Goal: Task Accomplishment & Management: Complete application form

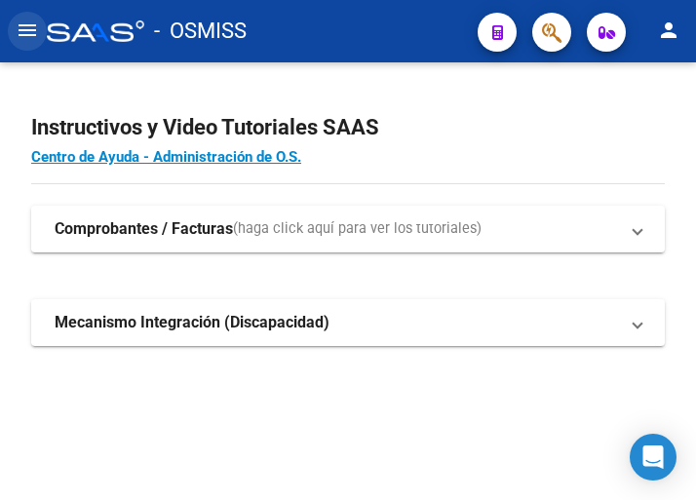
click at [25, 36] on mat-icon "menu" at bounding box center [27, 30] width 23 height 23
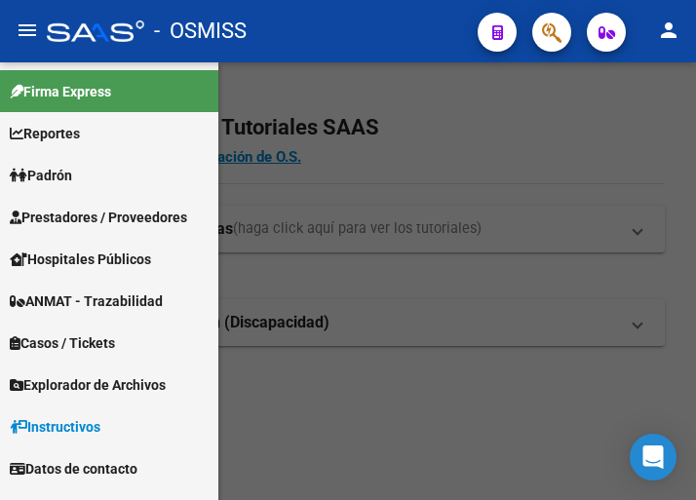
click at [100, 216] on span "Prestadores / Proveedores" at bounding box center [99, 217] width 178 height 21
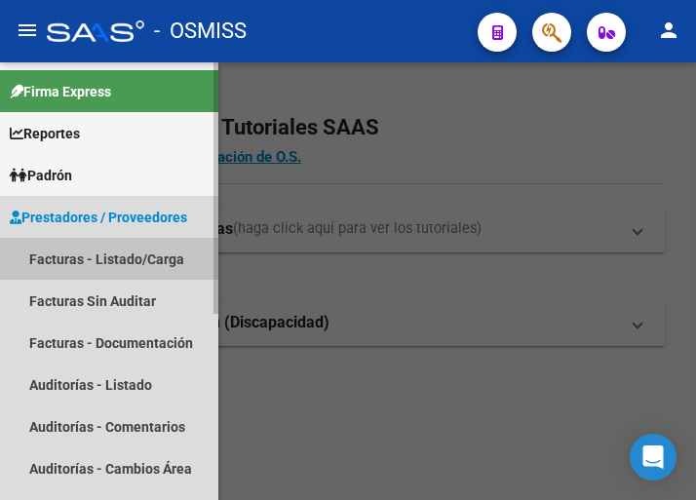
click at [95, 255] on link "Facturas - Listado/Carga" at bounding box center [109, 259] width 218 height 42
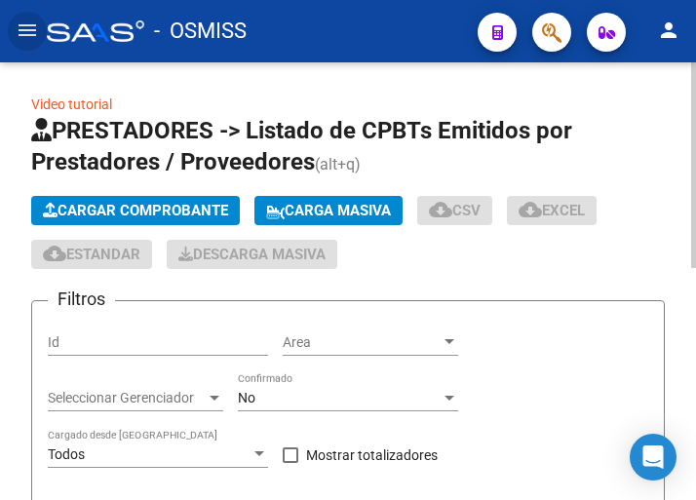
click at [158, 207] on span "Cargar Comprobante" at bounding box center [135, 211] width 185 height 18
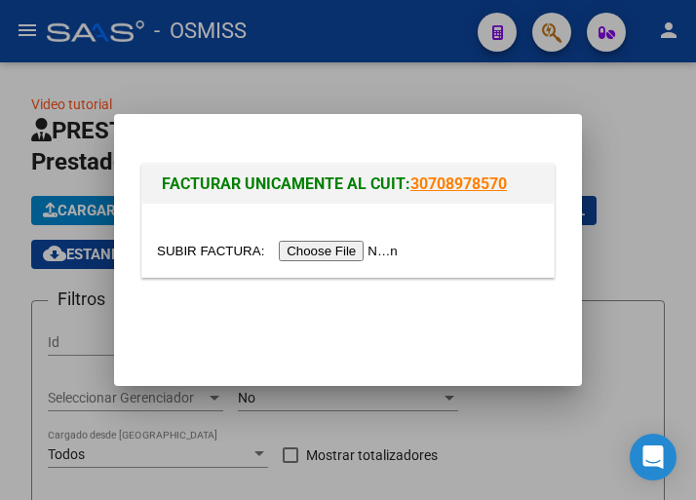
click at [336, 248] on input "file" at bounding box center [280, 251] width 247 height 20
click at [322, 252] on input "file" at bounding box center [280, 251] width 247 height 20
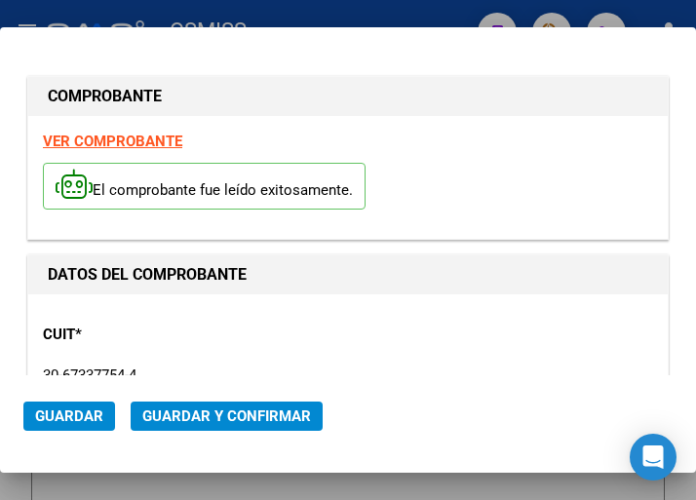
type input "[DATE]"
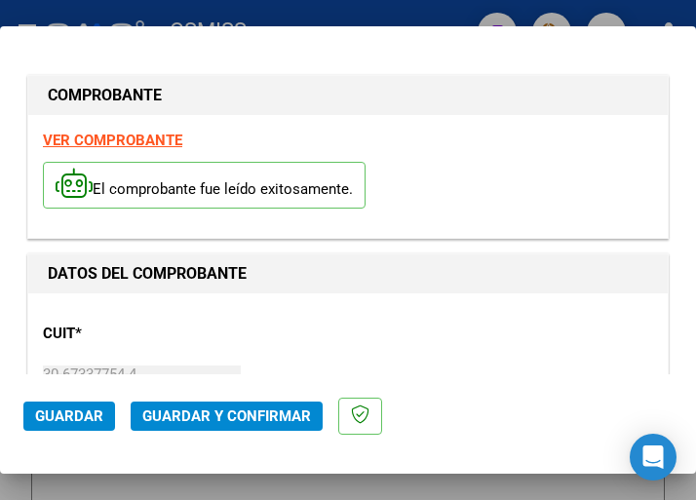
click at [478, 339] on div "CUIT * 30-67337754-4 Ingresar CUIT ANALISIS PRESTADOR ESTADO PROVINCIA DE [GEOG…" at bounding box center [348, 394] width 611 height 172
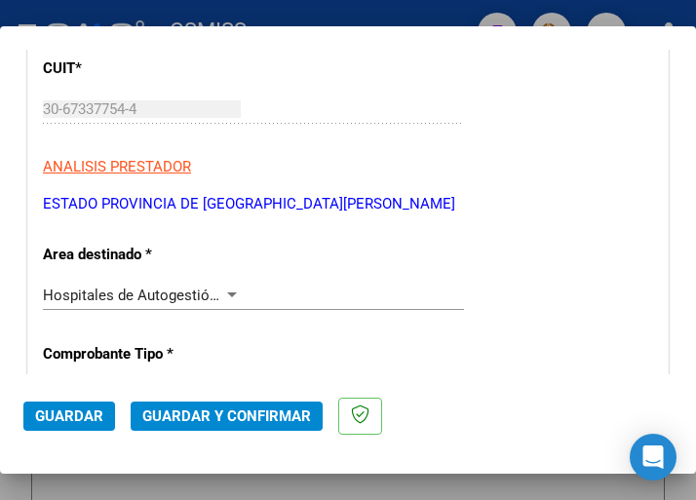
scroll to position [293, 0]
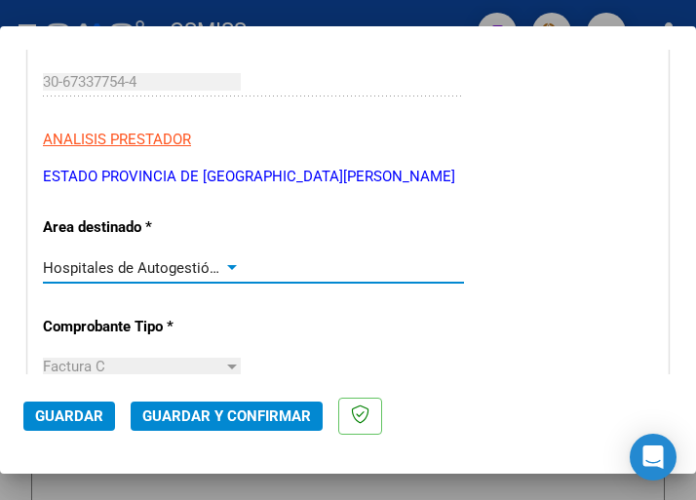
click at [226, 264] on div at bounding box center [232, 268] width 18 height 16
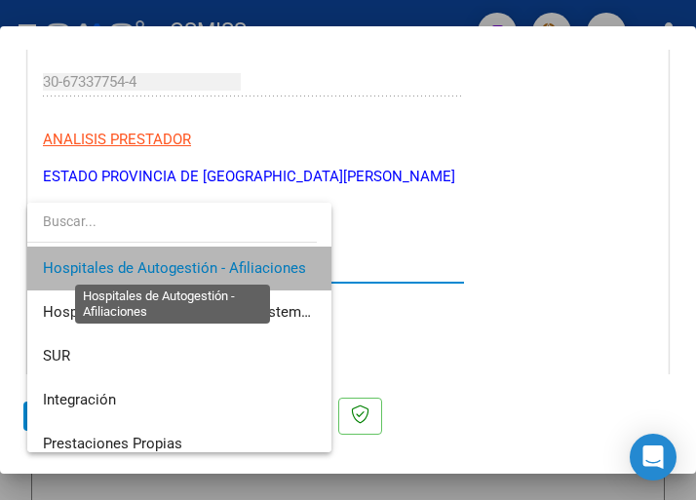
click at [226, 264] on span "Hospitales de Autogestión - Afiliaciones" at bounding box center [174, 268] width 263 height 18
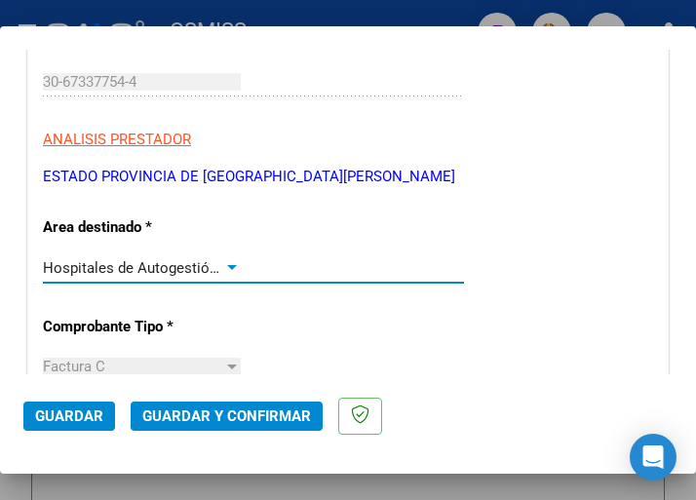
click at [226, 264] on div at bounding box center [232, 268] width 18 height 16
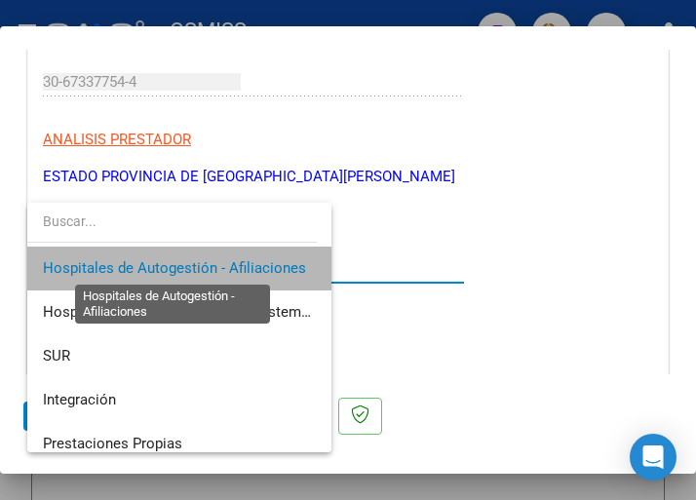
click at [226, 264] on span "Hospitales de Autogestión - Afiliaciones" at bounding box center [174, 268] width 263 height 18
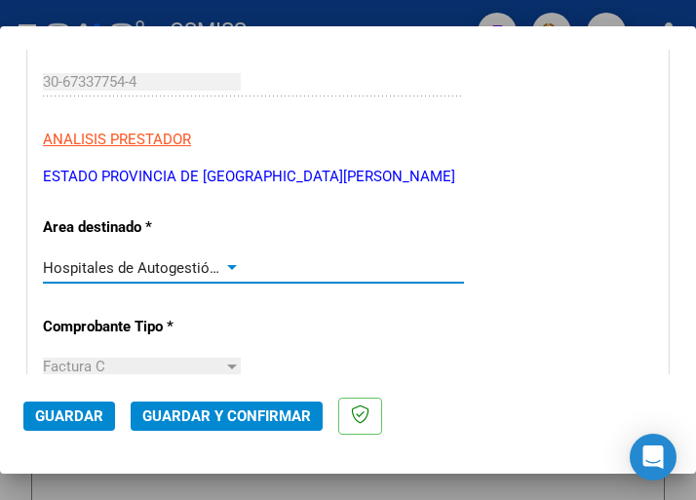
click at [226, 264] on div at bounding box center [232, 268] width 18 height 16
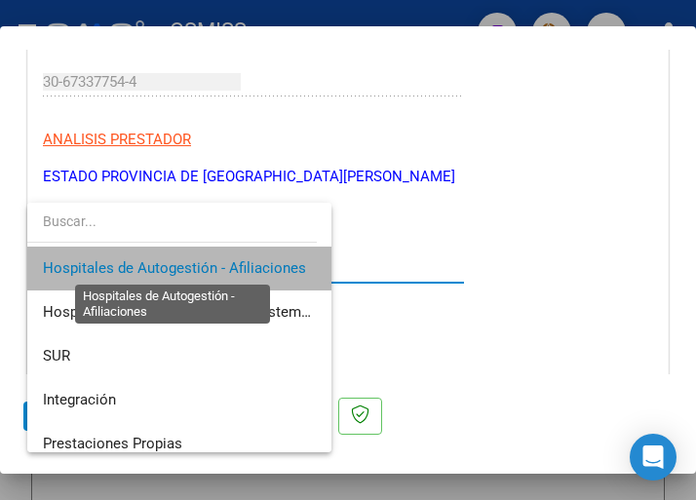
click at [226, 264] on span "Hospitales de Autogestión - Afiliaciones" at bounding box center [174, 268] width 263 height 18
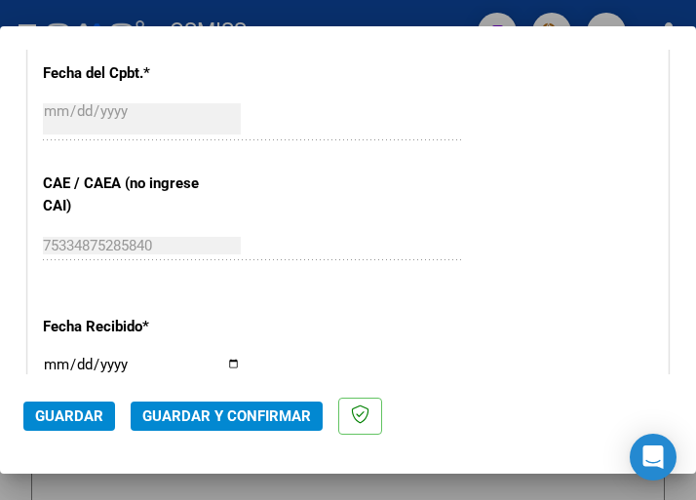
scroll to position [975, 0]
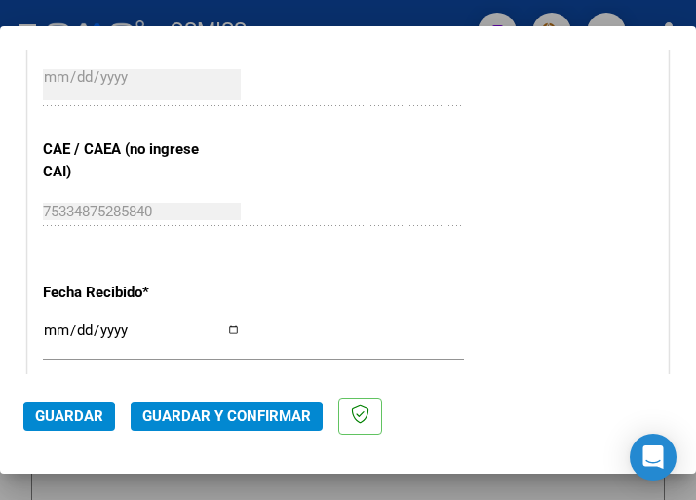
click at [317, 237] on div "75334875285840 Ingresar el CAE o CAEA (no ingrese CAI)" at bounding box center [253, 221] width 421 height 48
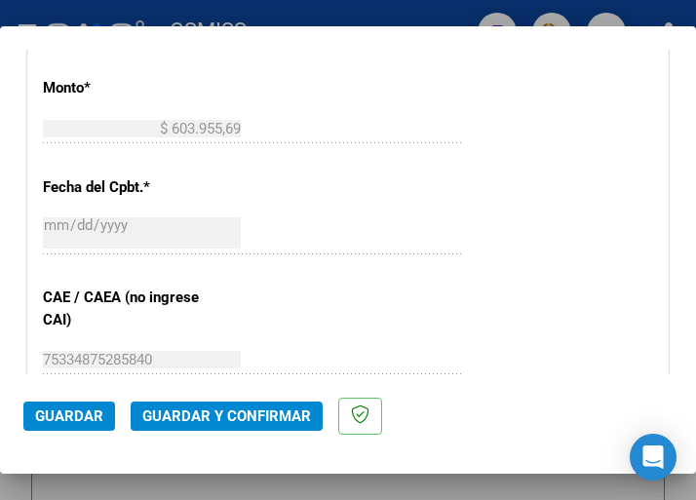
scroll to position [780, 0]
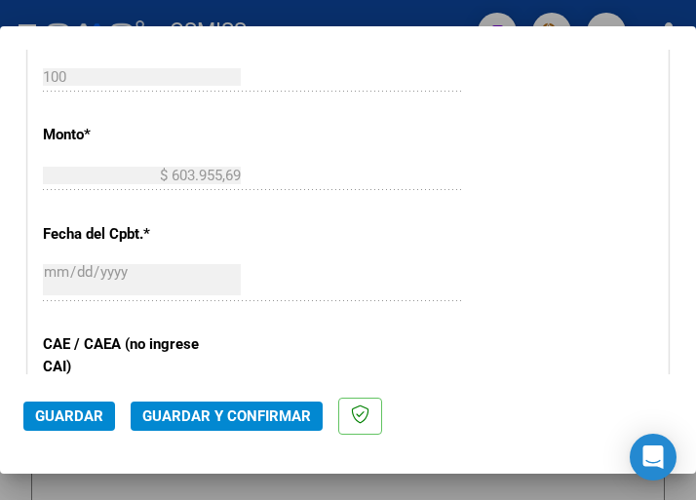
click at [221, 414] on span "Guardar y Confirmar" at bounding box center [226, 417] width 169 height 18
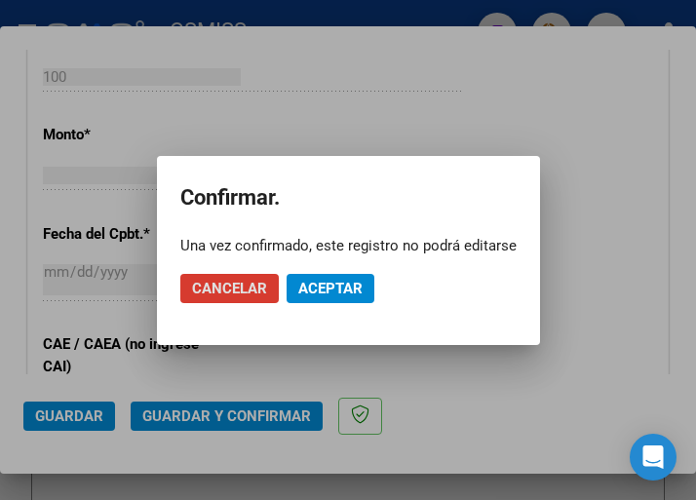
click at [335, 285] on span "Aceptar" at bounding box center [330, 289] width 64 height 18
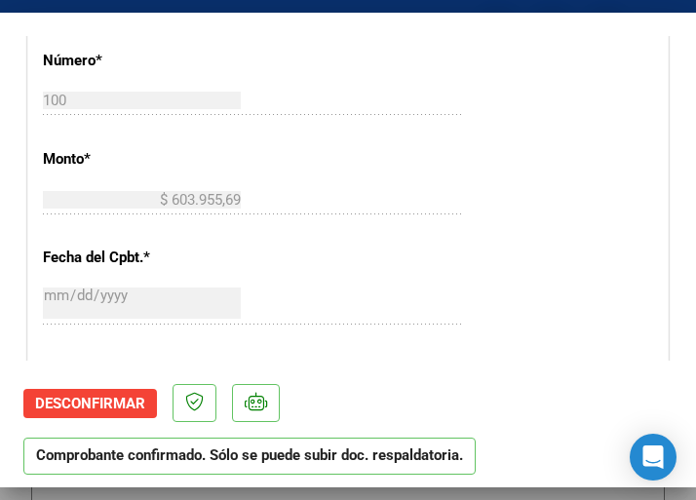
click at [368, 199] on div "$ 603.955,69 Ingresar el monto" at bounding box center [253, 199] width 421 height 29
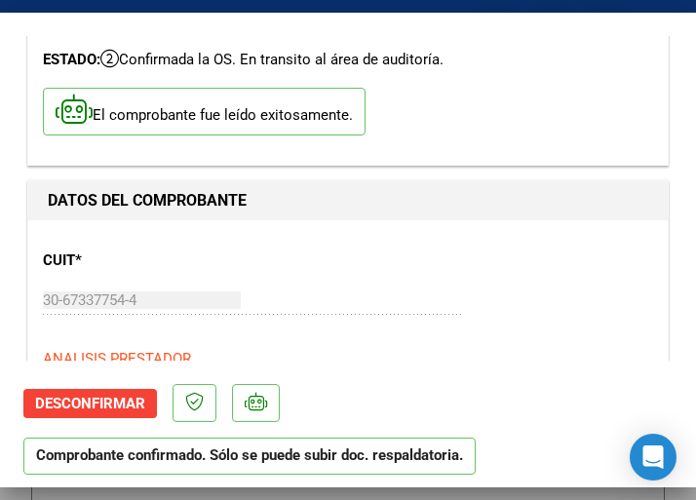
scroll to position [0, 0]
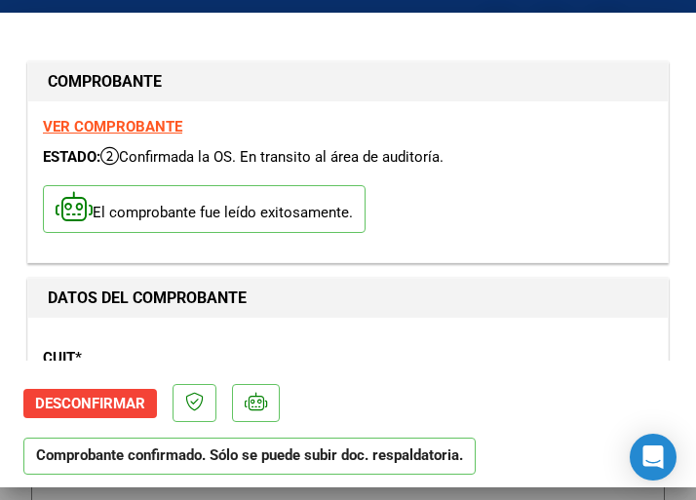
click at [435, 247] on div "El comprobante fue leído exitosamente." at bounding box center [348, 212] width 611 height 72
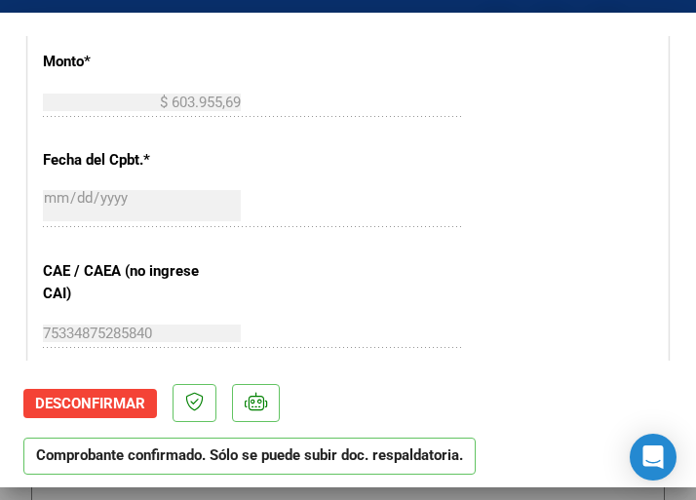
scroll to position [975, 0]
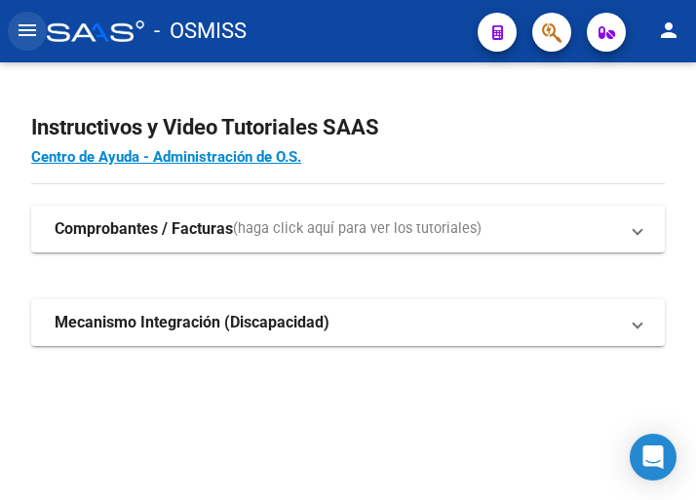
click at [32, 27] on mat-icon "menu" at bounding box center [27, 30] width 23 height 23
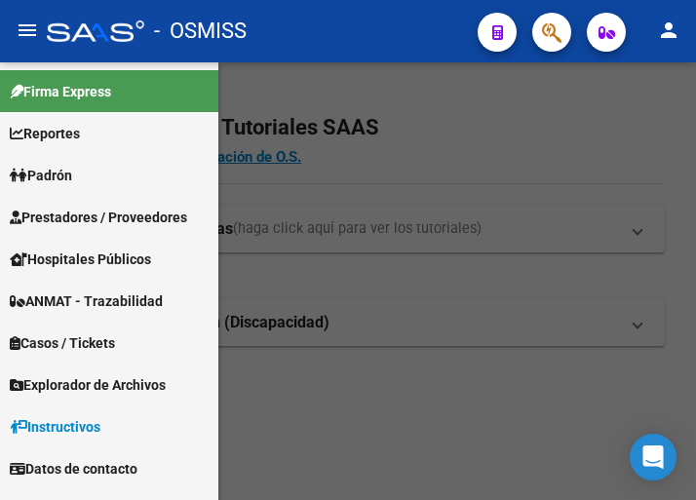
click at [94, 207] on span "Prestadores / Proveedores" at bounding box center [99, 217] width 178 height 21
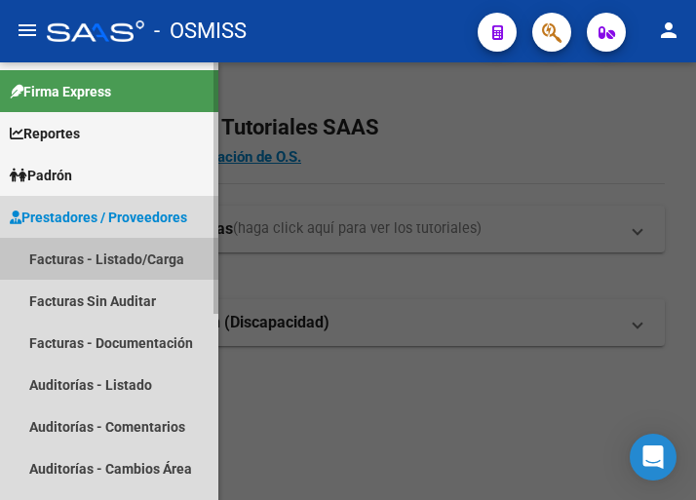
click at [110, 261] on link "Facturas - Listado/Carga" at bounding box center [109, 259] width 218 height 42
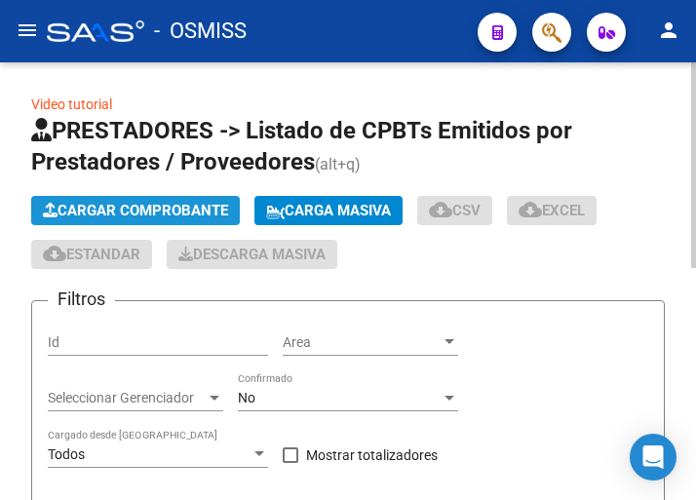
click at [148, 208] on span "Cargar Comprobante" at bounding box center [135, 211] width 185 height 18
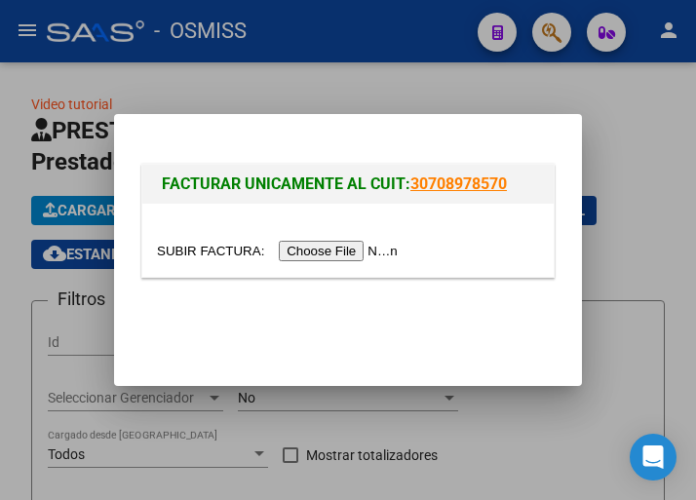
click at [337, 251] on input "file" at bounding box center [280, 251] width 247 height 20
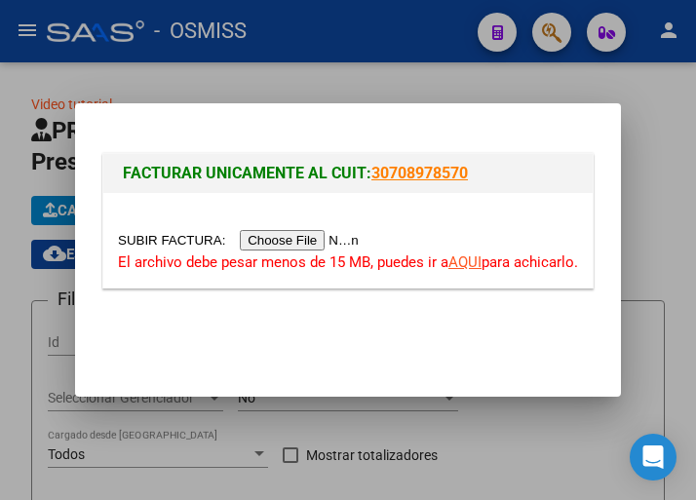
click at [348, 236] on input "file" at bounding box center [241, 240] width 247 height 20
click at [297, 237] on input "file" at bounding box center [241, 240] width 247 height 20
click at [322, 240] on input "file" at bounding box center [241, 240] width 247 height 20
type input "C:\fakepath\FACB2_1_84452.pdf"
click at [296, 249] on input "file" at bounding box center [241, 240] width 247 height 20
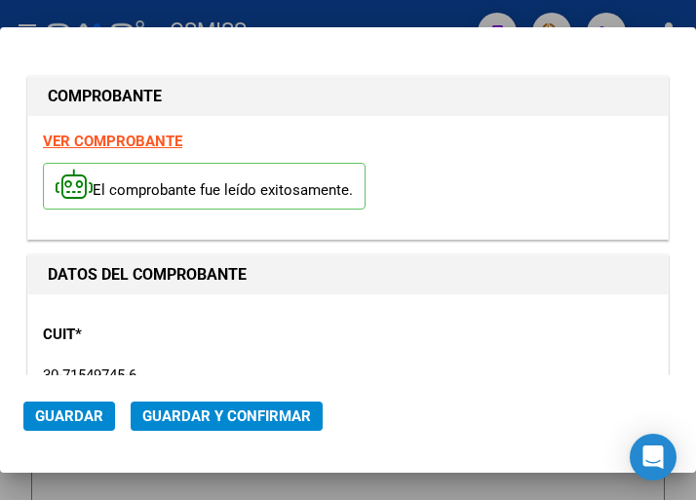
type input "2025-11-17"
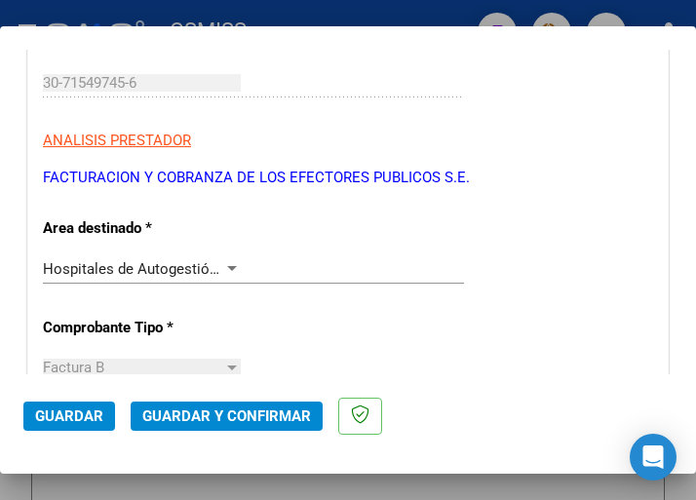
scroll to position [293, 0]
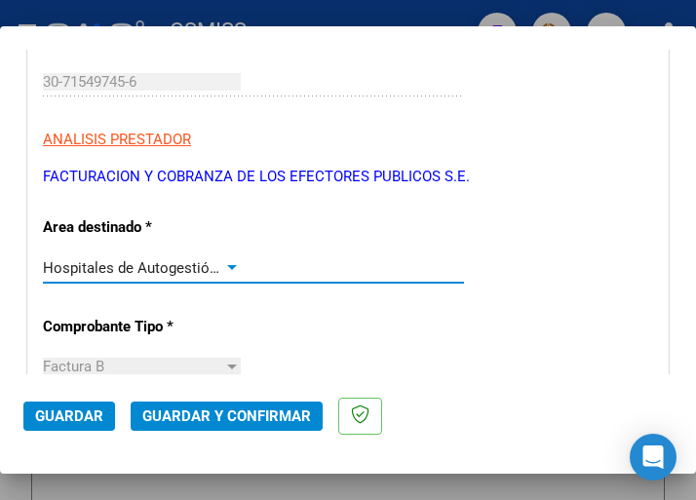
click at [223, 261] on div at bounding box center [232, 268] width 18 height 16
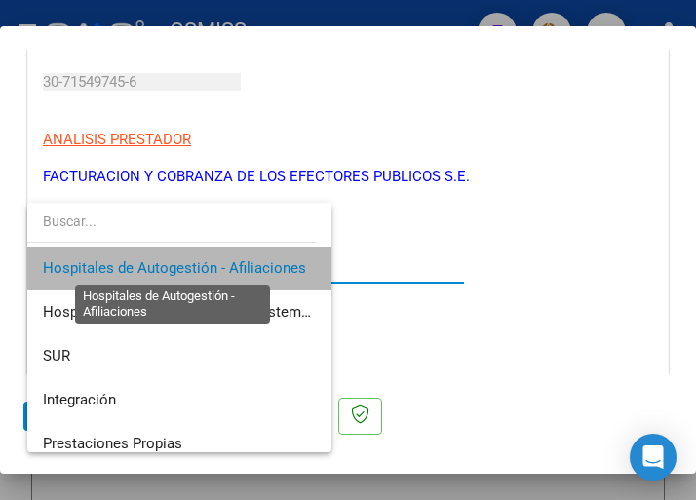
click at [223, 261] on span "Hospitales de Autogestión - Afiliaciones" at bounding box center [174, 268] width 263 height 18
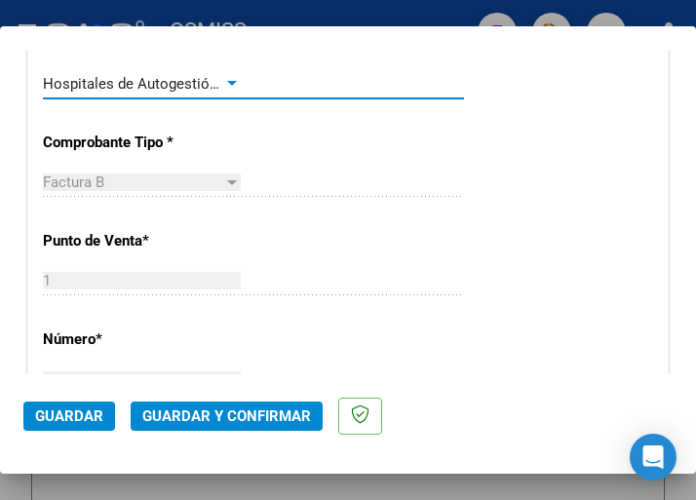
scroll to position [488, 0]
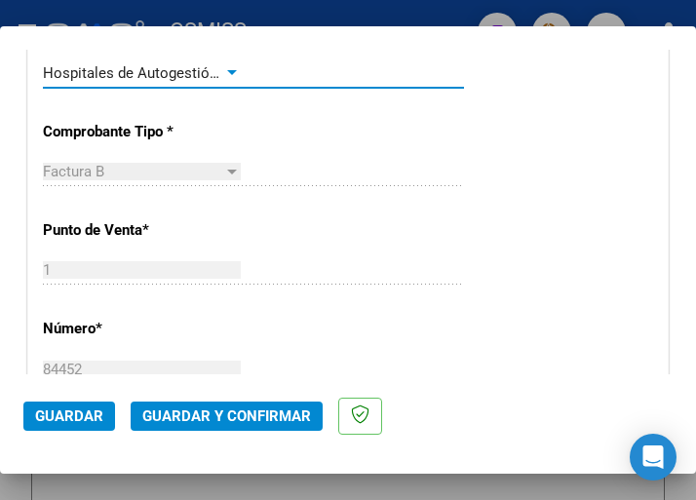
click at [223, 68] on div at bounding box center [232, 73] width 18 height 16
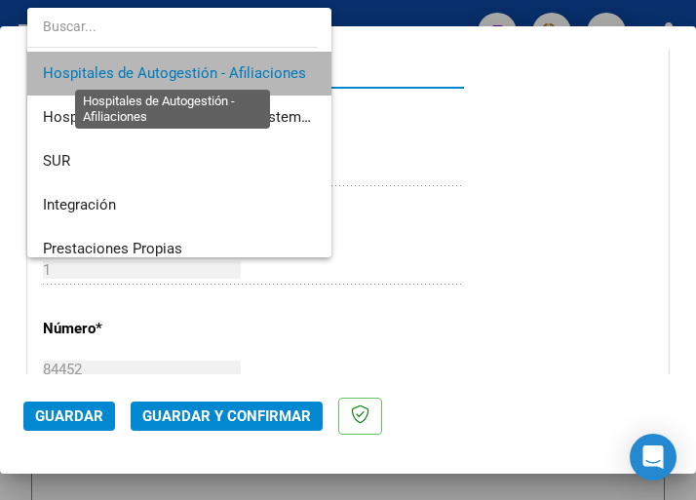
click at [223, 68] on span "Hospitales de Autogestión - Afiliaciones" at bounding box center [174, 73] width 263 height 18
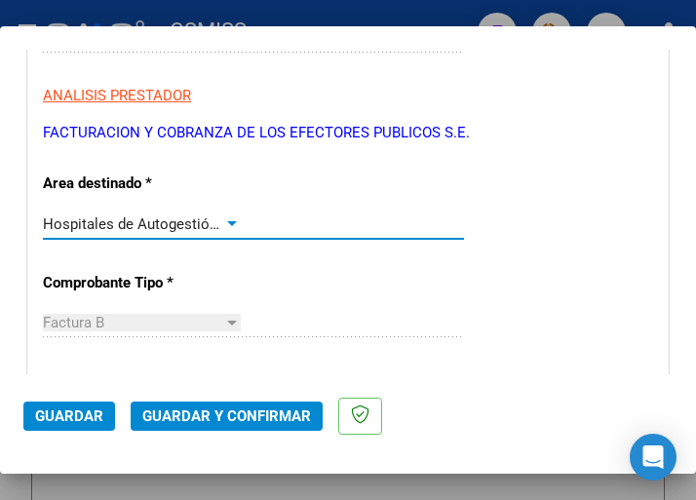
scroll to position [293, 0]
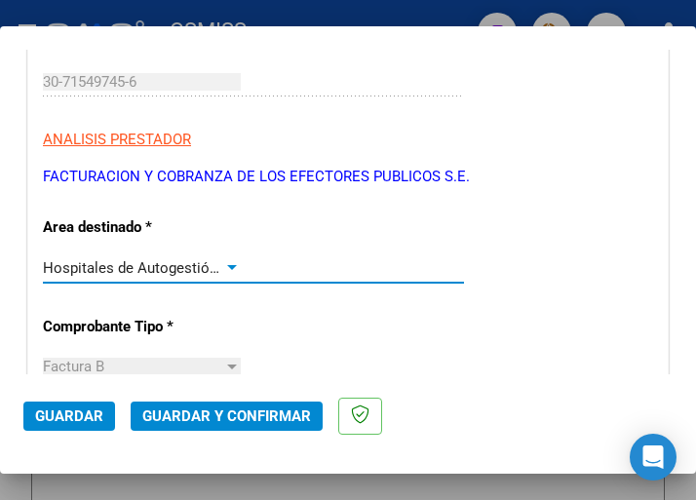
click at [226, 263] on div at bounding box center [232, 268] width 18 height 16
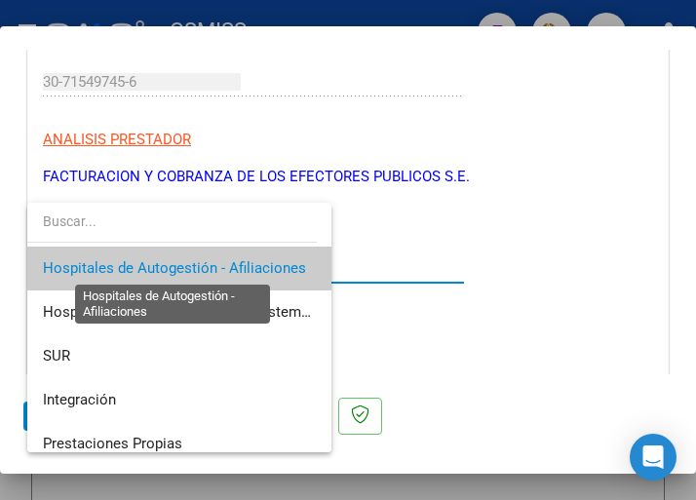
click at [226, 263] on span "Hospitales de Autogestión - Afiliaciones" at bounding box center [174, 268] width 263 height 18
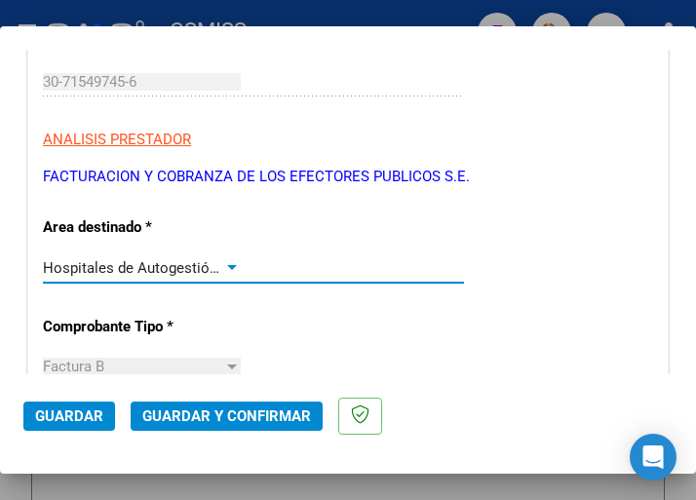
click at [226, 413] on span "Guardar y Confirmar" at bounding box center [226, 417] width 169 height 18
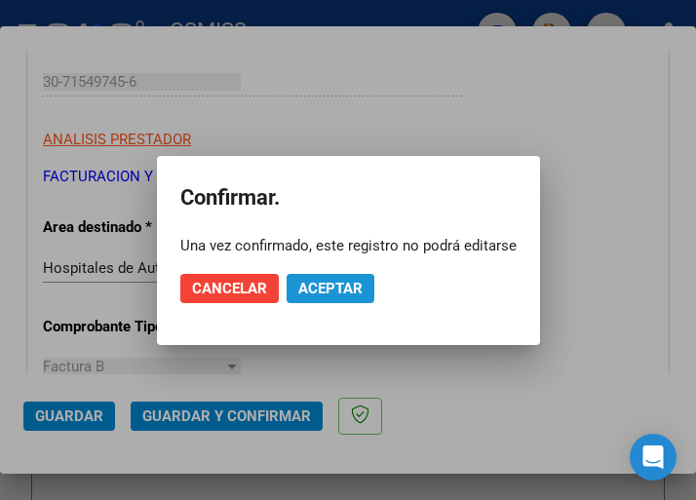
click at [338, 287] on span "Aceptar" at bounding box center [330, 289] width 64 height 18
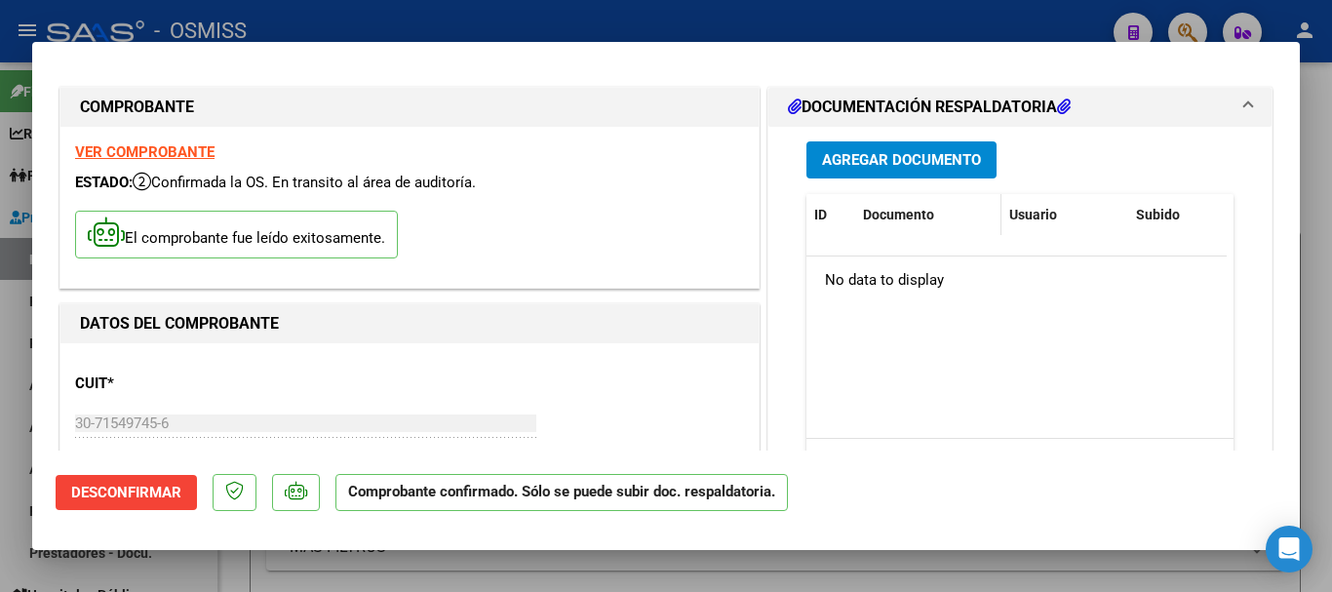
scroll to position [0, 0]
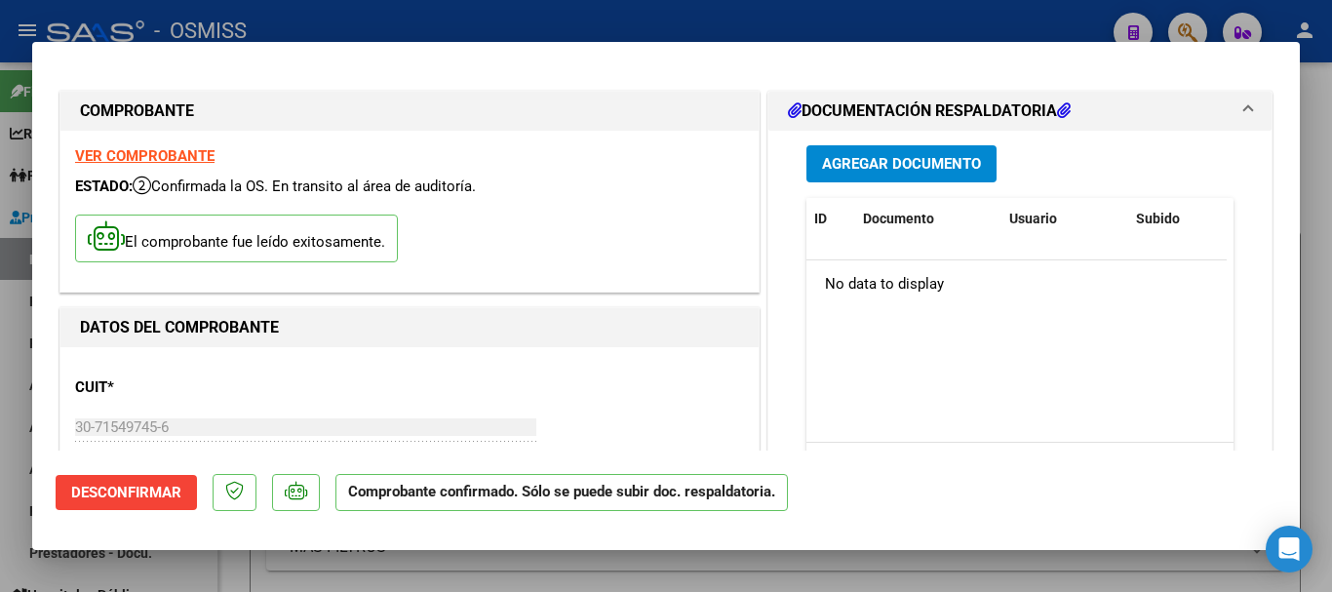
click at [695, 162] on span "Agregar Documento" at bounding box center [901, 165] width 159 height 18
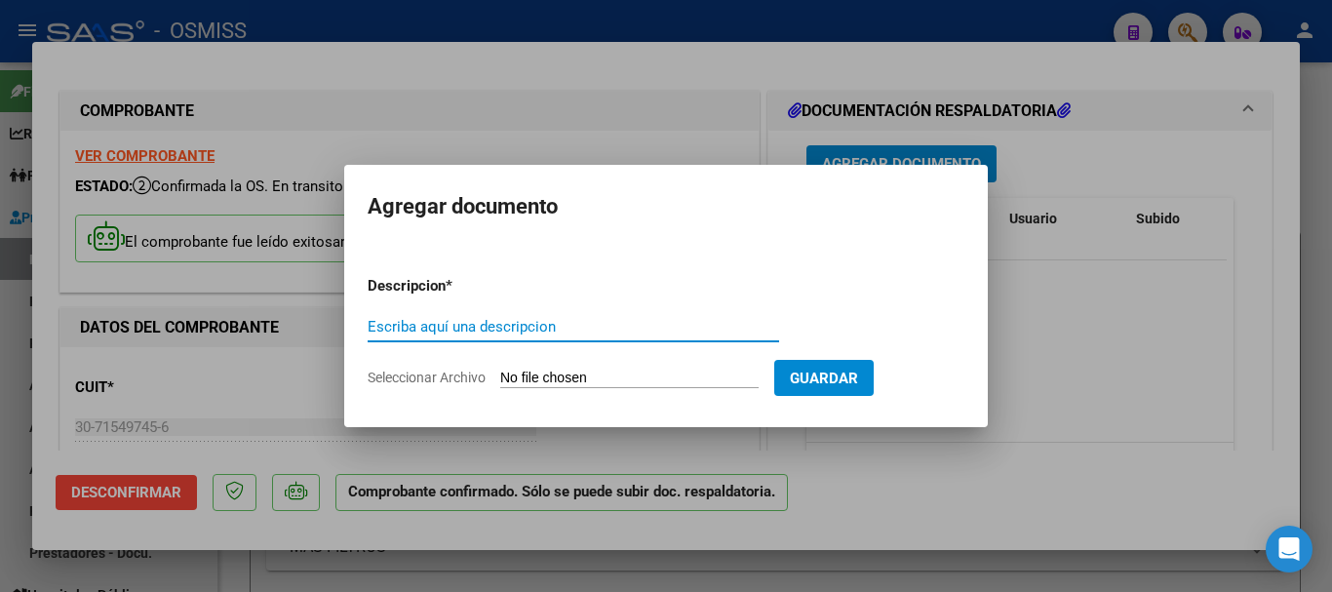
click at [456, 321] on input "Escriba aquí una descripcion" at bounding box center [574, 327] width 412 height 18
type input "DOC RESPALDATORIA"
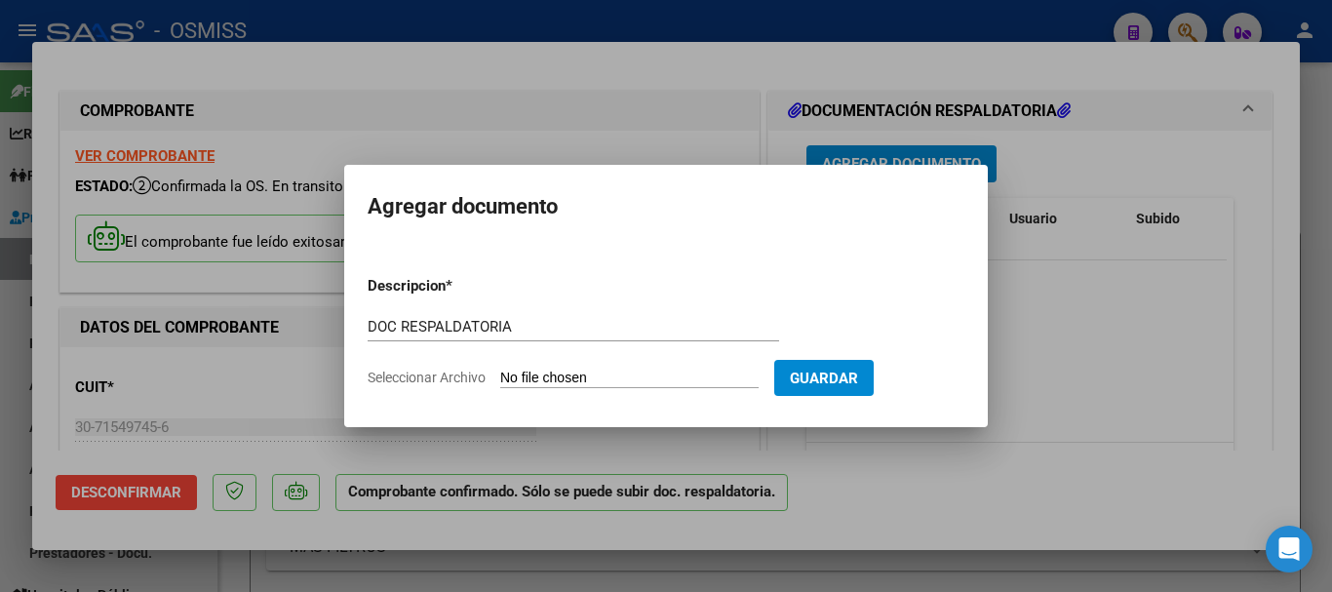
click at [607, 373] on input "Seleccionar Archivo" at bounding box center [629, 379] width 258 height 19
type input "C:\fakepath\2_pdfsam_FACB2_1_84452.pdf"
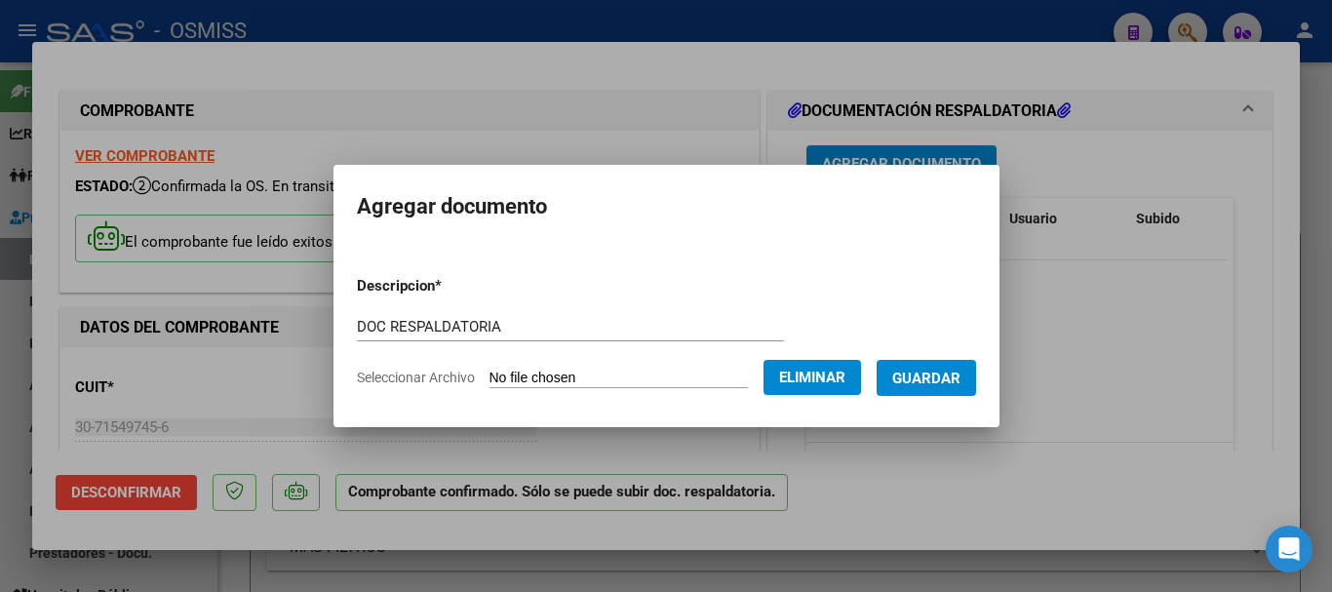
click at [695, 374] on span "Guardar" at bounding box center [926, 379] width 68 height 18
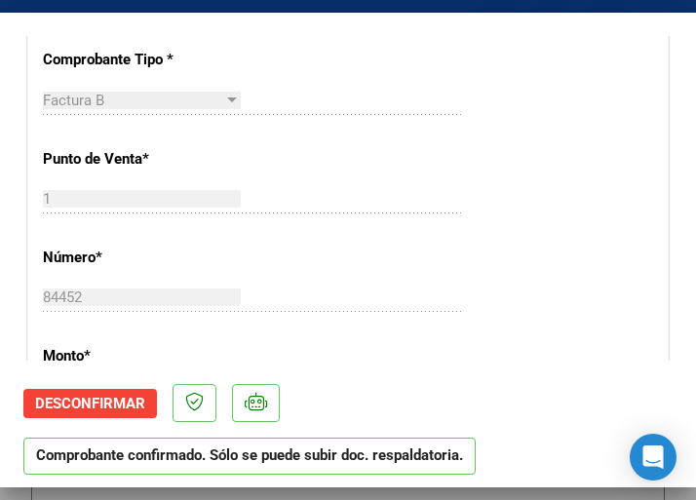
scroll to position [585, 0]
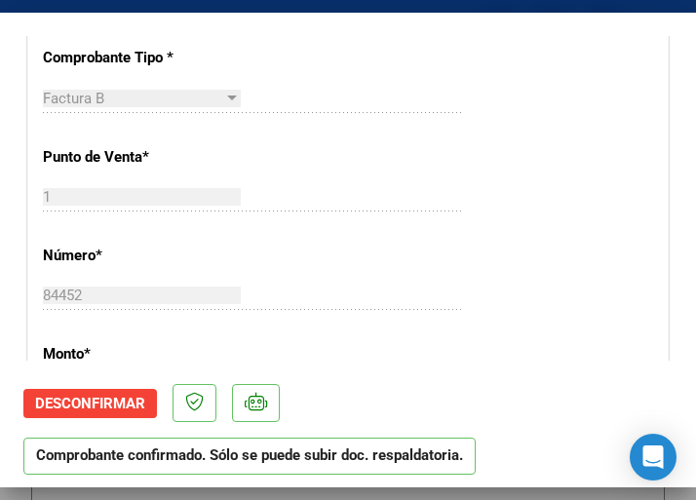
click at [309, 182] on div "1 Ingresar el Nro." at bounding box center [253, 196] width 421 height 29
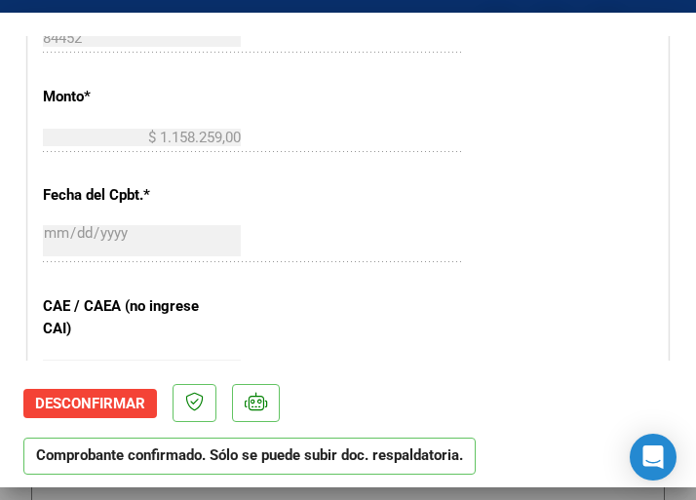
scroll to position [878, 0]
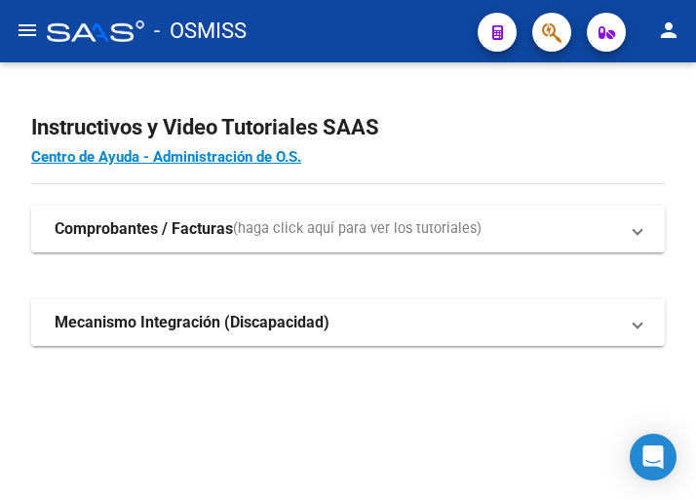
click at [27, 32] on mat-icon "menu" at bounding box center [27, 30] width 23 height 23
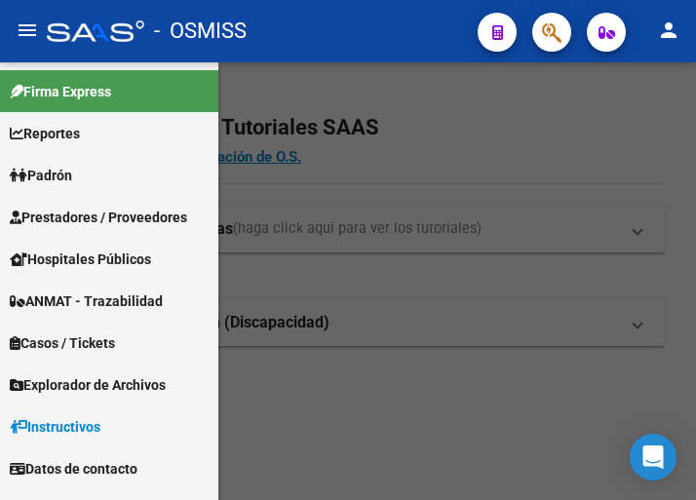
click at [99, 217] on span "Prestadores / Proveedores" at bounding box center [99, 217] width 178 height 21
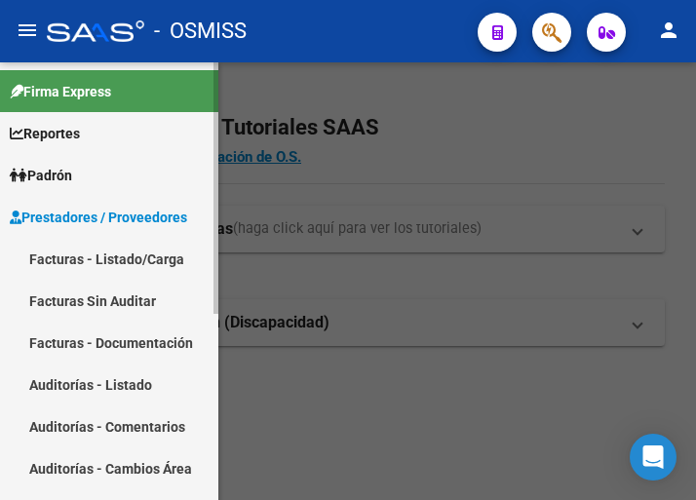
click at [104, 253] on link "Facturas - Listado/Carga" at bounding box center [109, 259] width 218 height 42
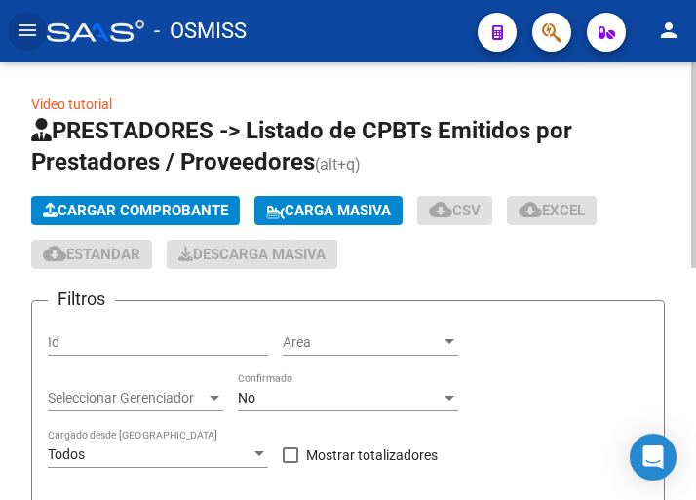
click at [134, 204] on span "Cargar Comprobante" at bounding box center [135, 211] width 185 height 18
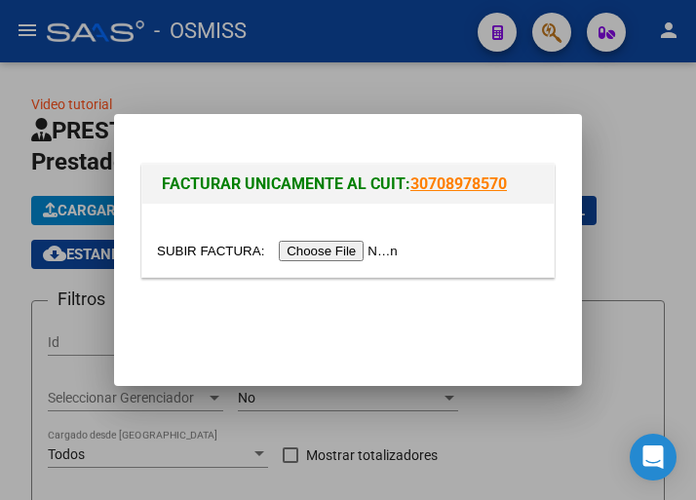
click at [344, 261] on input "file" at bounding box center [280, 251] width 247 height 20
click at [351, 254] on input "file" at bounding box center [280, 251] width 247 height 20
